Goal: Information Seeking & Learning: Learn about a topic

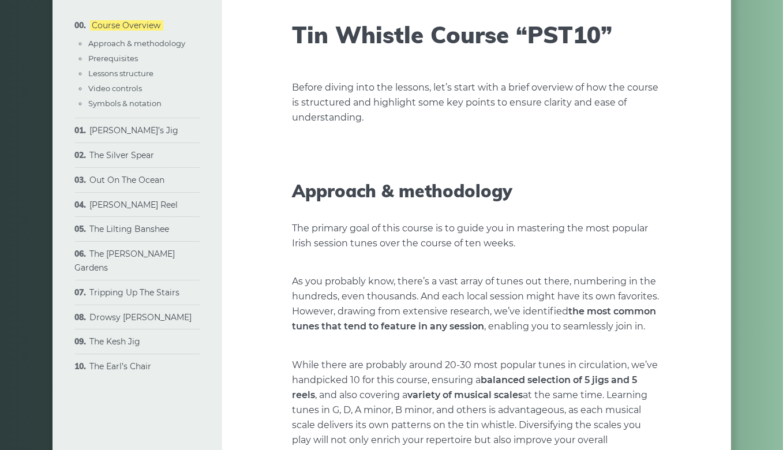
scroll to position [90, 0]
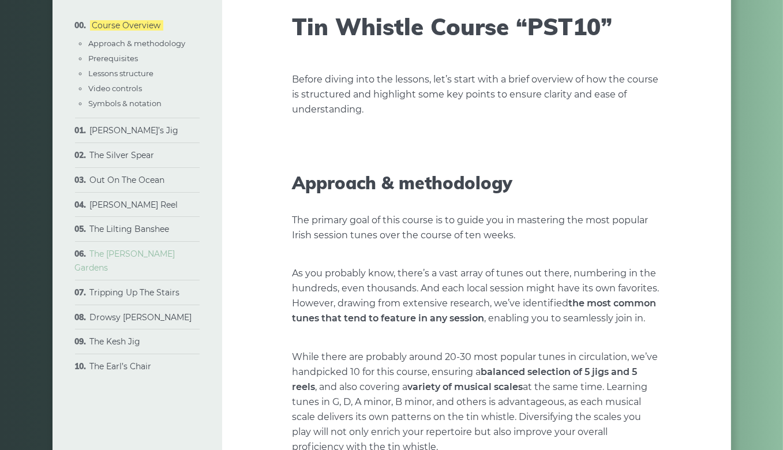
click at [125, 258] on link "The [PERSON_NAME] Gardens" at bounding box center [125, 261] width 100 height 24
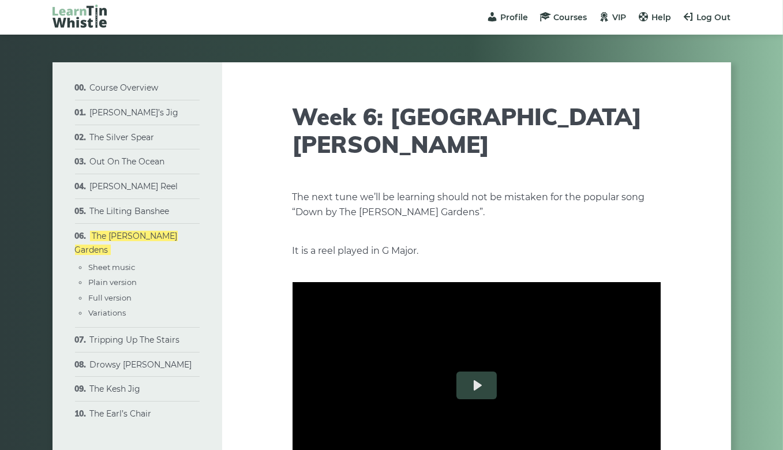
click at [95, 107] on li "[PERSON_NAME]’s Jig Sheet music Plain version Full version Varations" at bounding box center [137, 112] width 125 height 25
click at [112, 110] on link "[PERSON_NAME]’s Jig" at bounding box center [134, 112] width 89 height 10
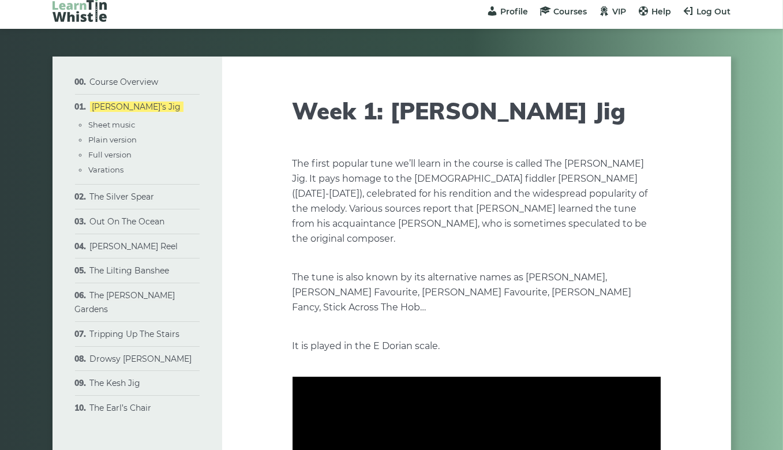
scroll to position [6, 0]
click at [117, 196] on link "The Silver Spear" at bounding box center [122, 197] width 65 height 10
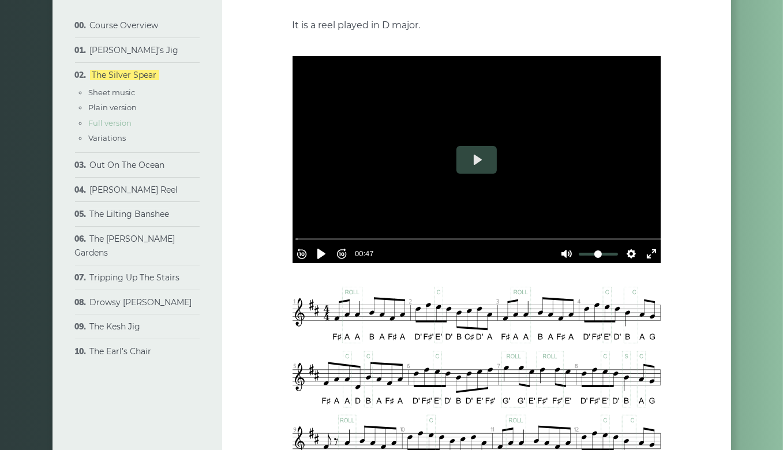
scroll to position [298, 0]
